Goal: Task Accomplishment & Management: Use online tool/utility

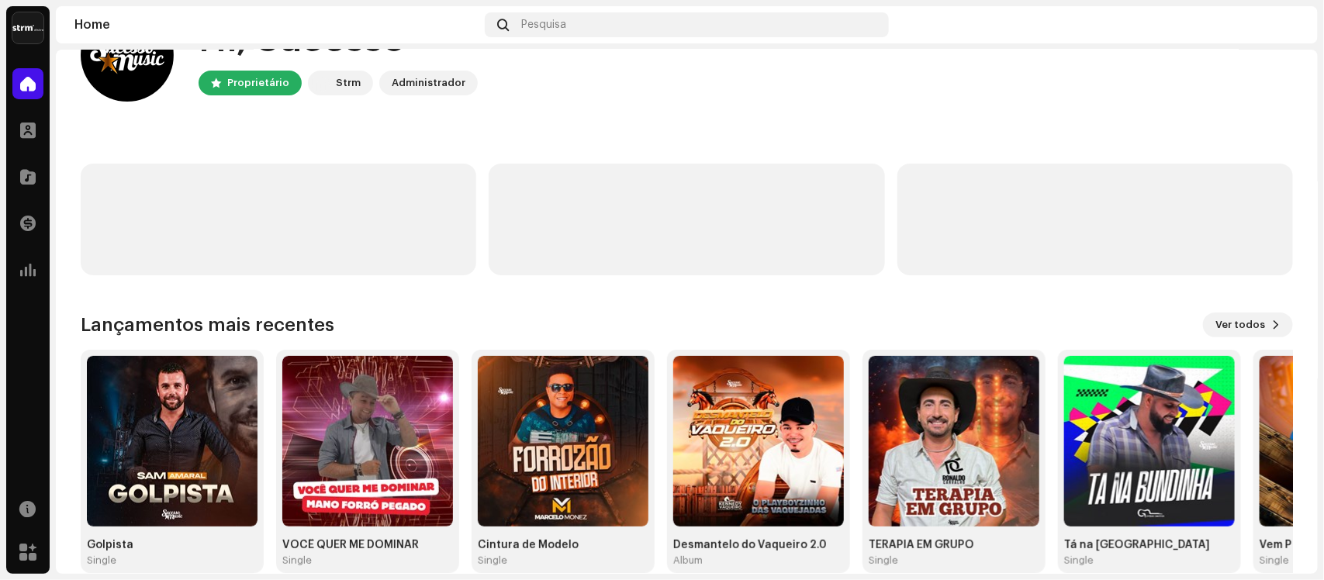
scroll to position [89, 0]
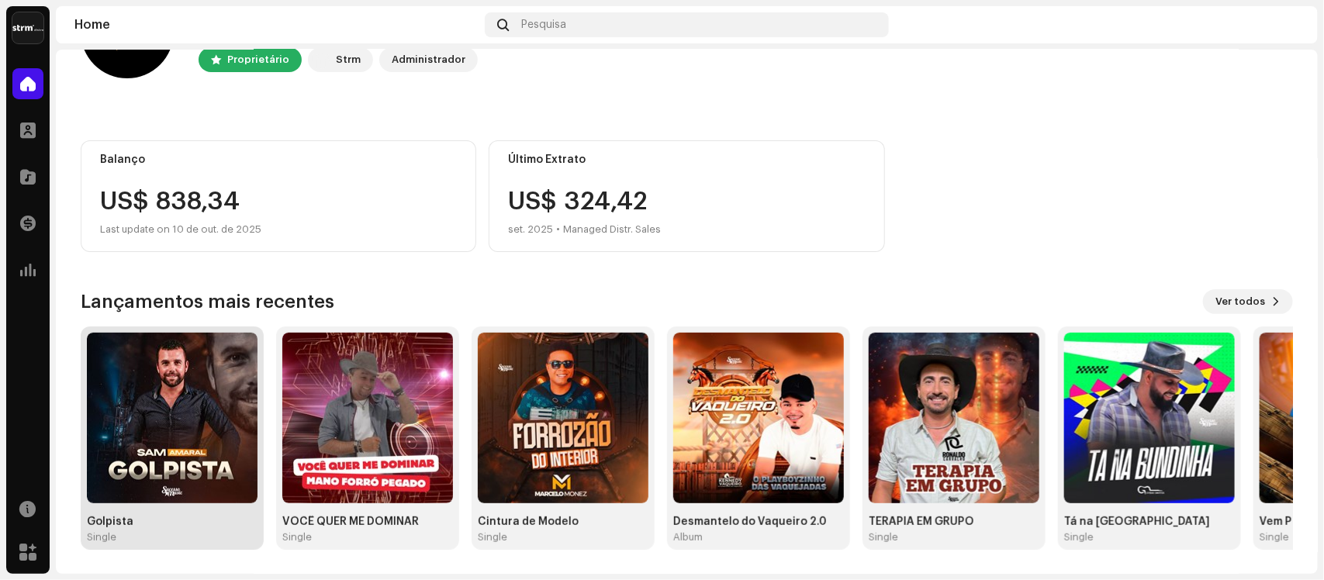
click at [217, 392] on img at bounding box center [172, 418] width 171 height 171
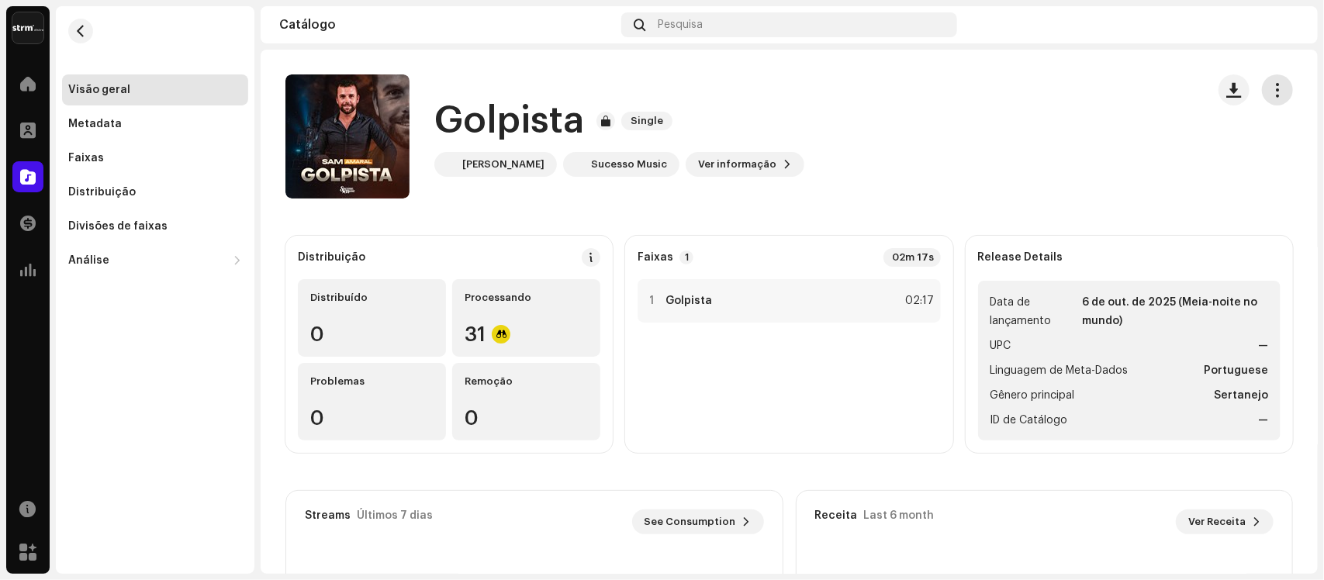
click at [1271, 87] on span "button" at bounding box center [1278, 90] width 15 height 12
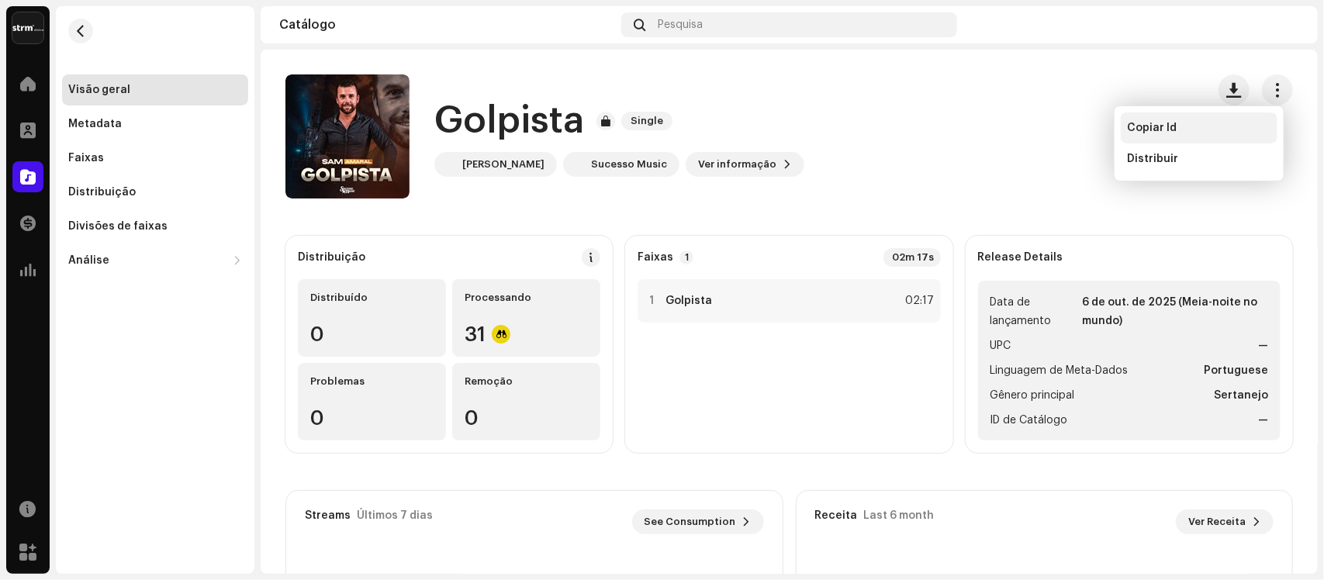
click at [1152, 122] on span "Copiar Id" at bounding box center [1152, 128] width 50 height 12
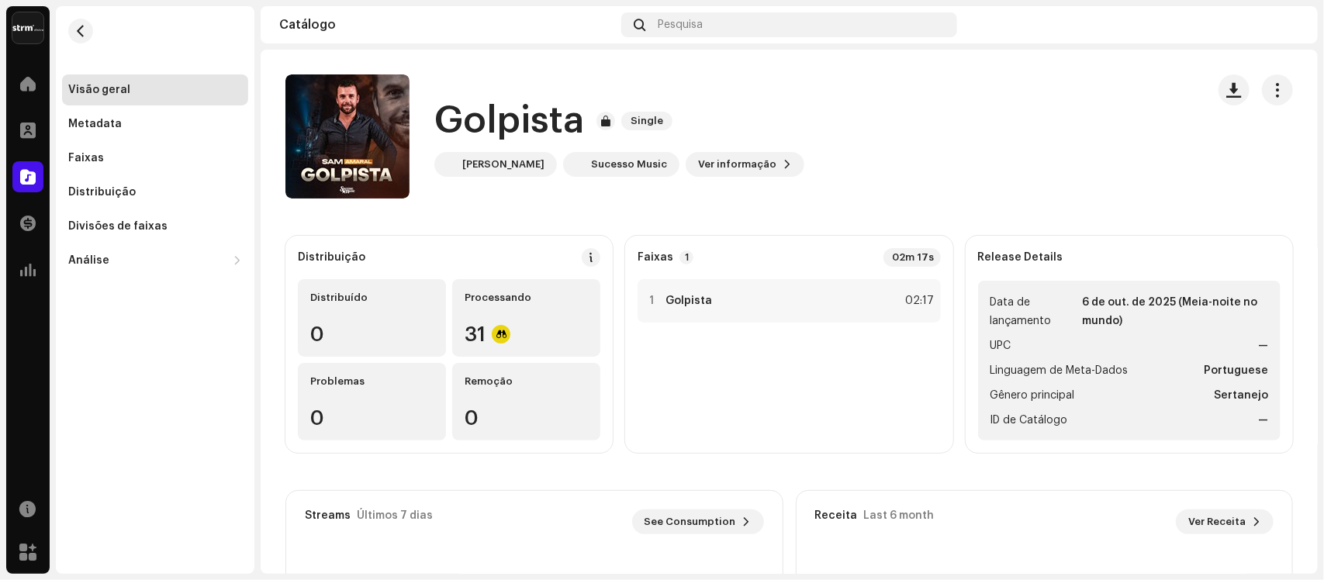
click at [1152, 122] on span "Copiar Id" at bounding box center [1152, 128] width 50 height 12
click at [1271, 88] on span "button" at bounding box center [1278, 90] width 15 height 12
click at [1271, 86] on span "button" at bounding box center [1278, 90] width 15 height 12
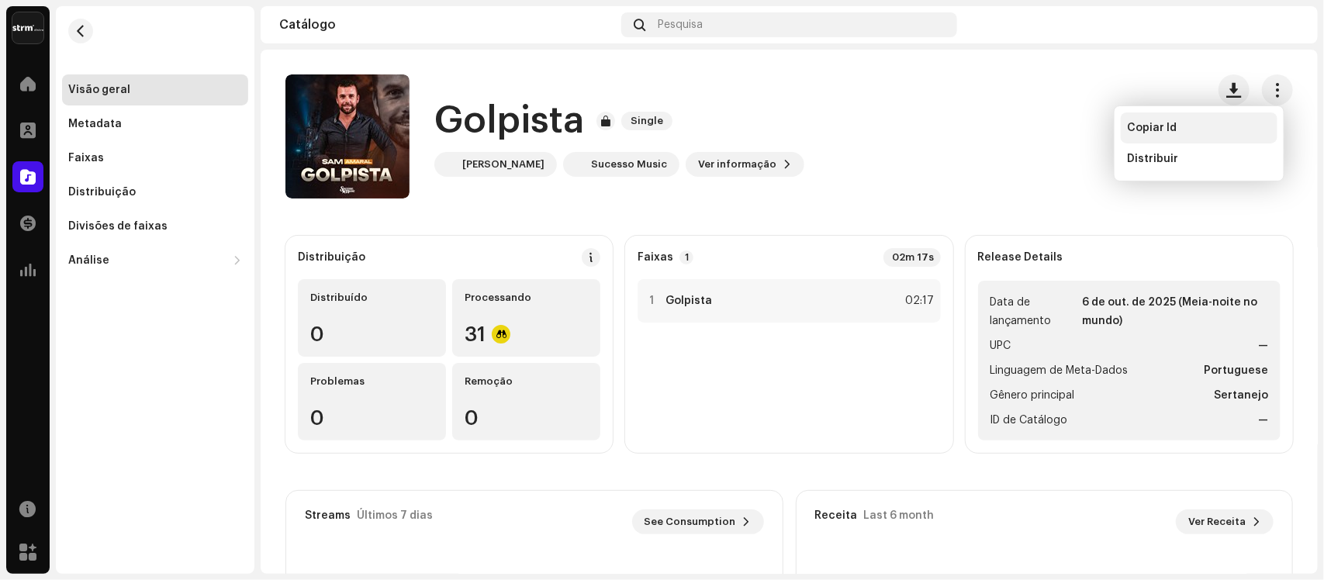
click at [1177, 129] on div "Copiar Id" at bounding box center [1199, 128] width 144 height 12
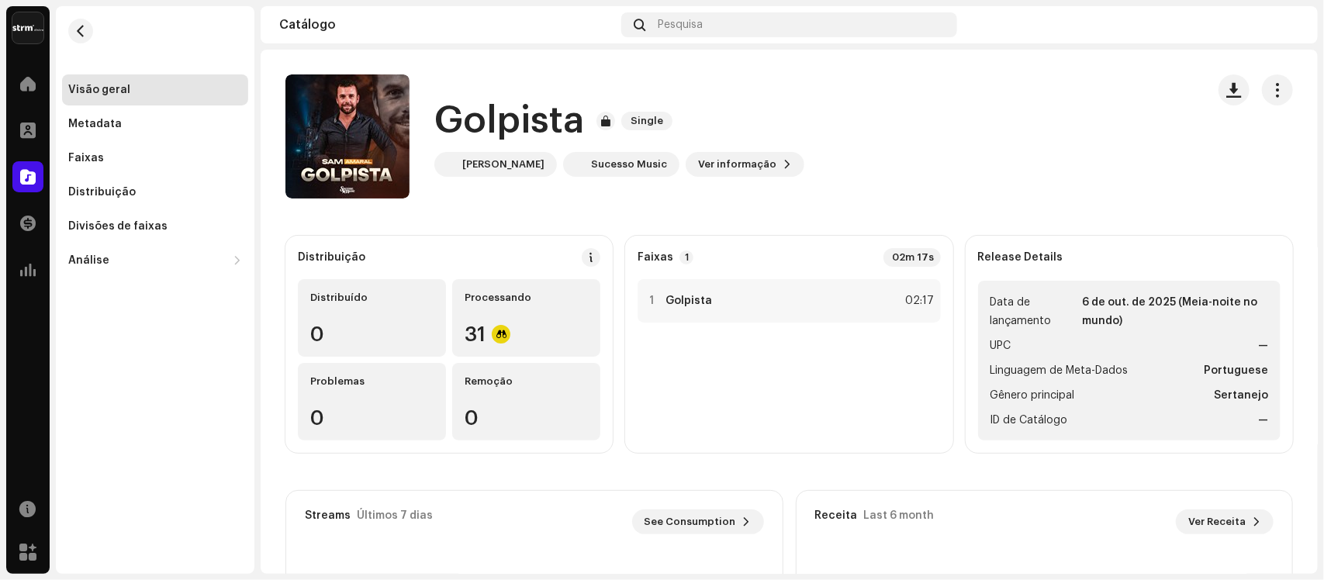
click at [1177, 129] on div "Copiar Id" at bounding box center [1199, 128] width 144 height 12
